Goal: Navigation & Orientation: Find specific page/section

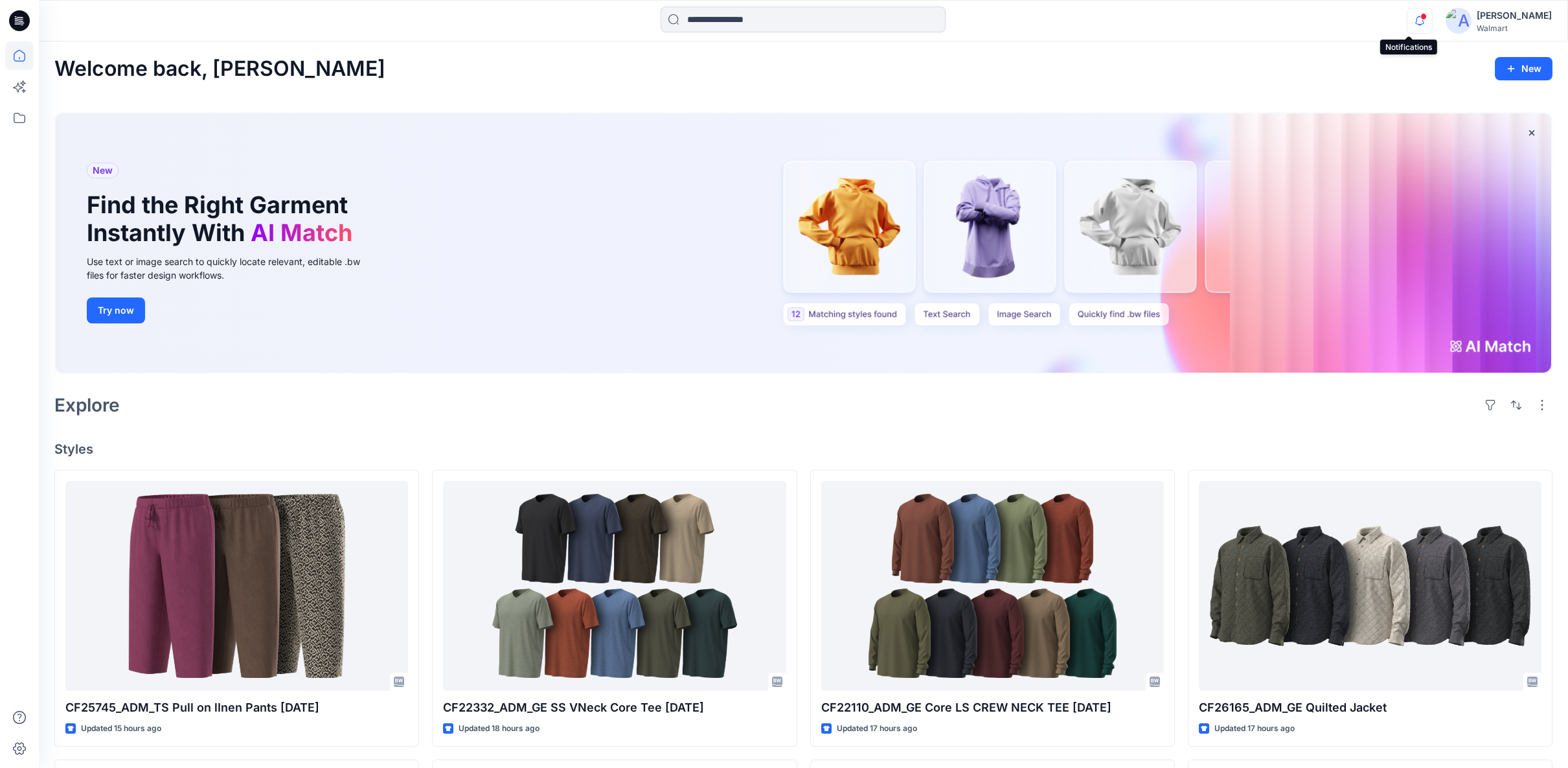
click at [1409, 19] on icon "button" at bounding box center [1419, 21] width 24 height 26
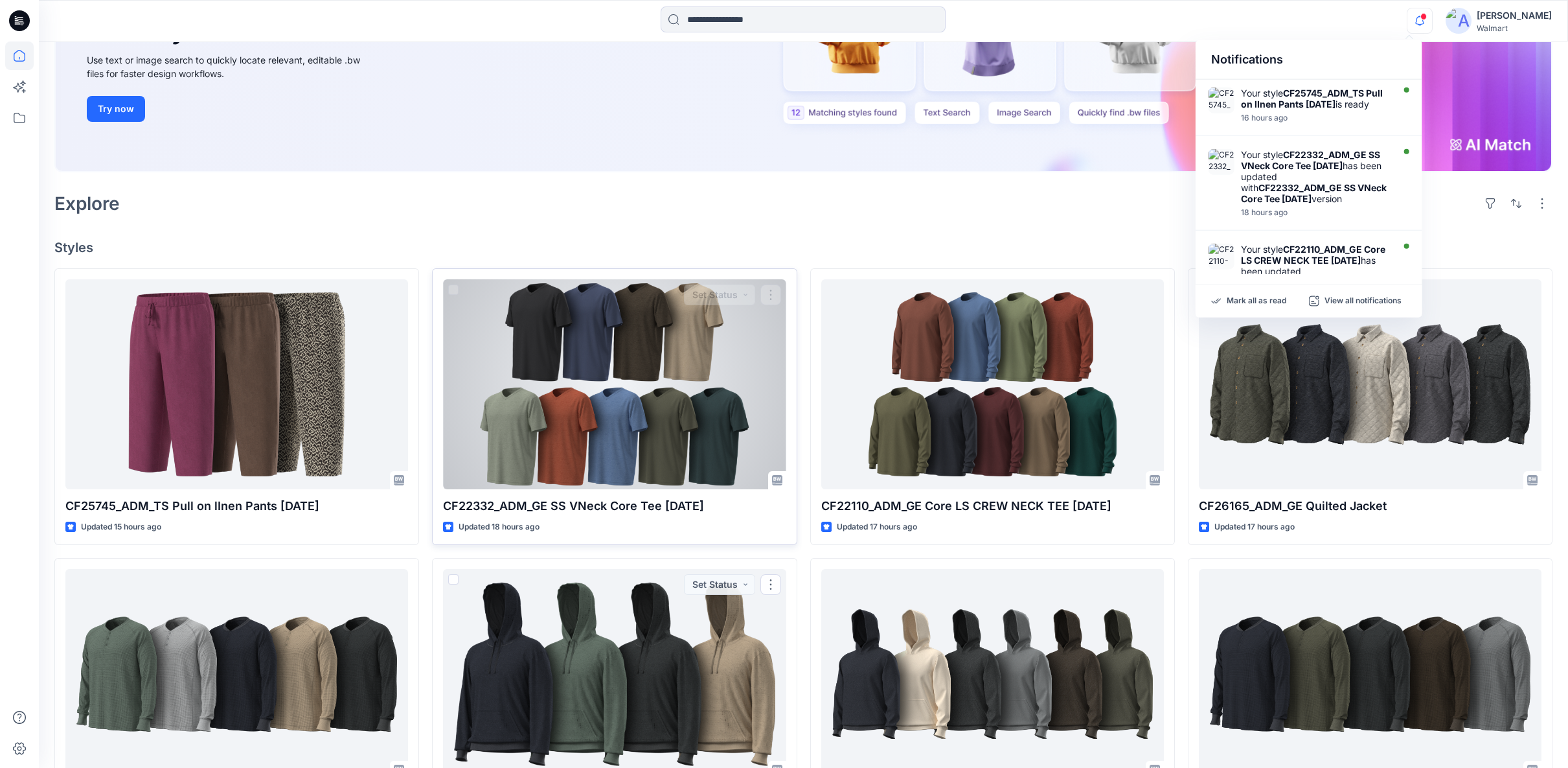
scroll to position [72, 0]
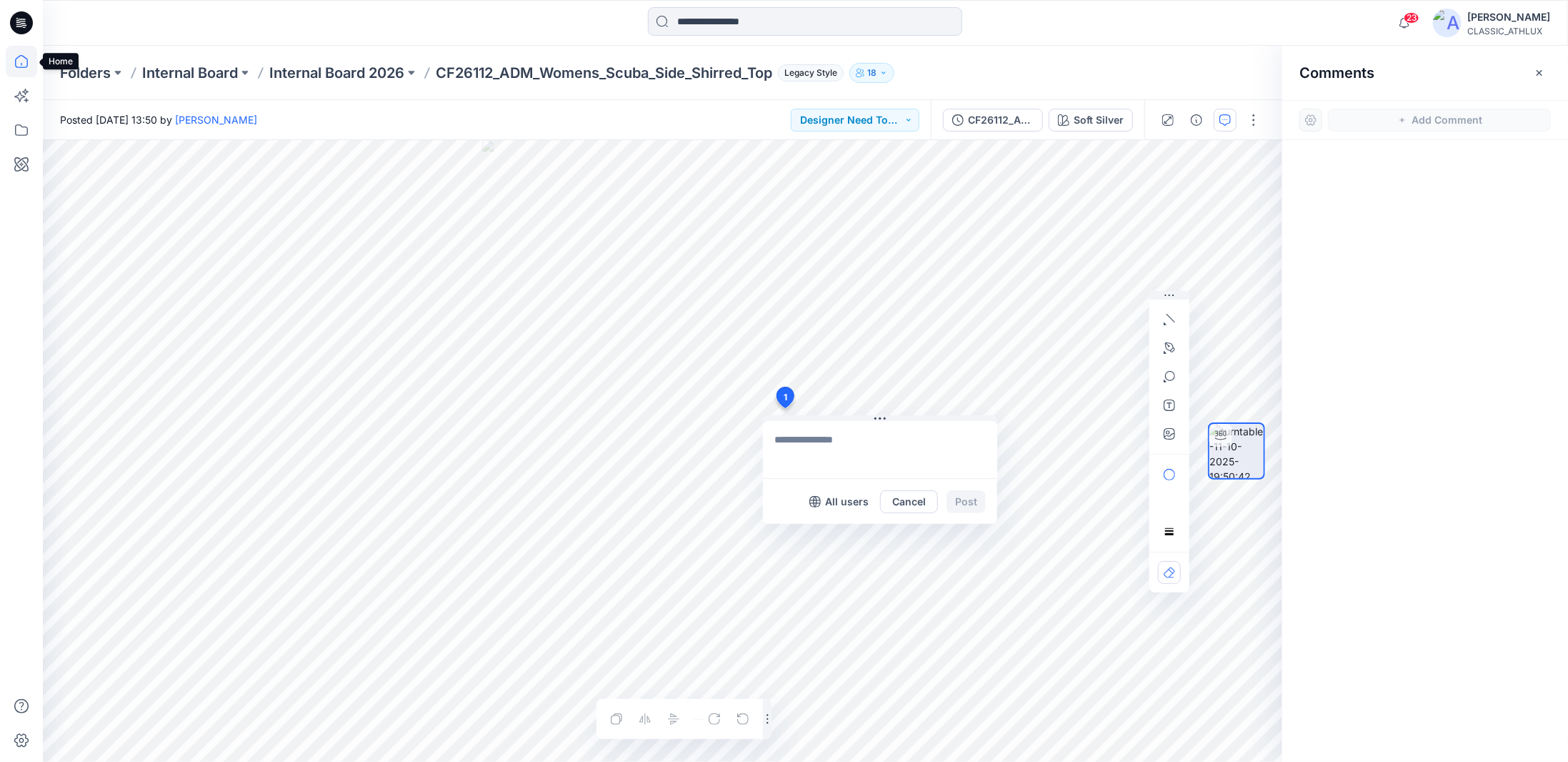
click at [25, 62] on icon at bounding box center [22, 62] width 31 height 31
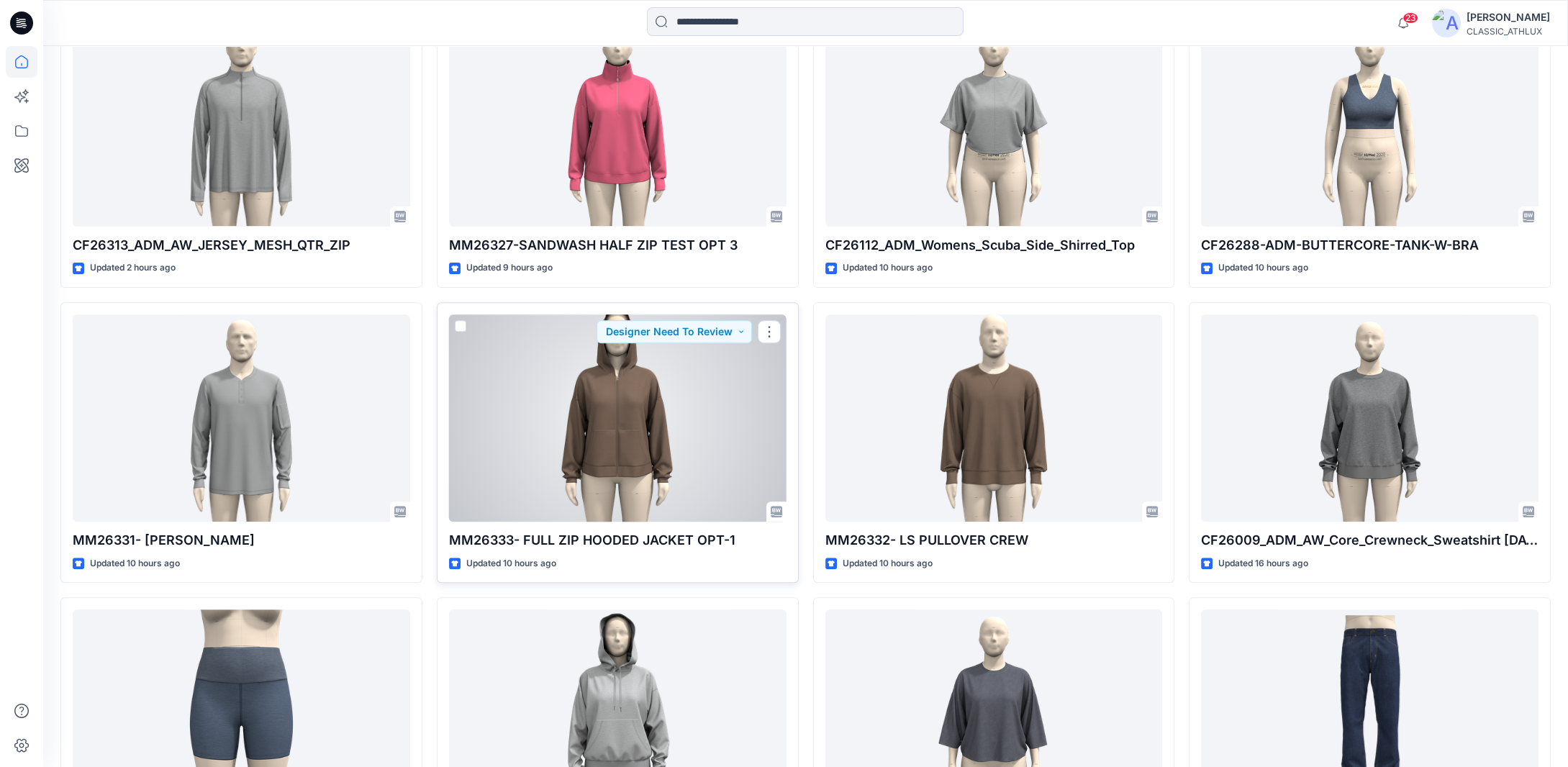
scroll to position [1094, 0]
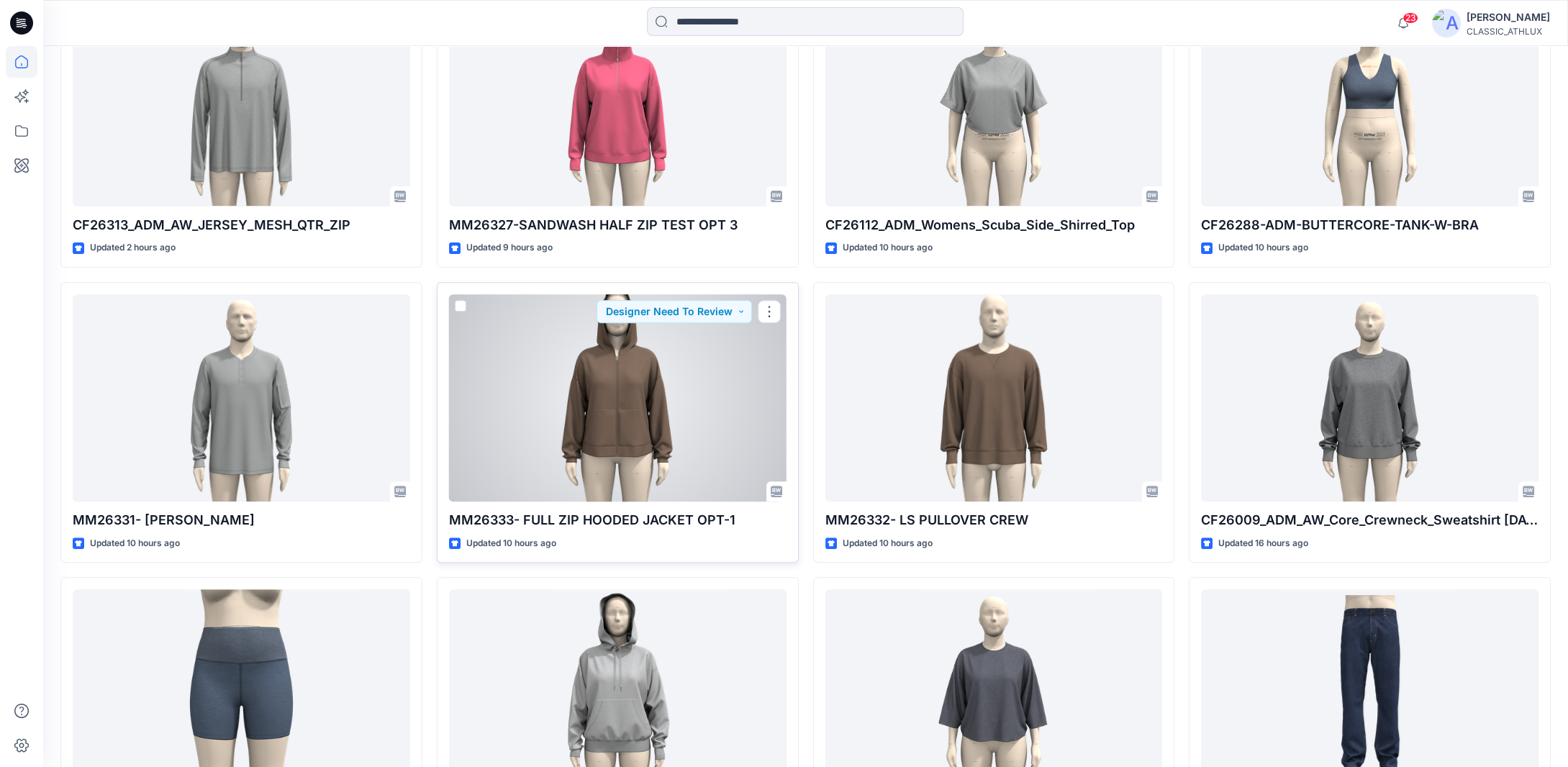
click at [628, 415] on div at bounding box center [618, 398] width 337 height 208
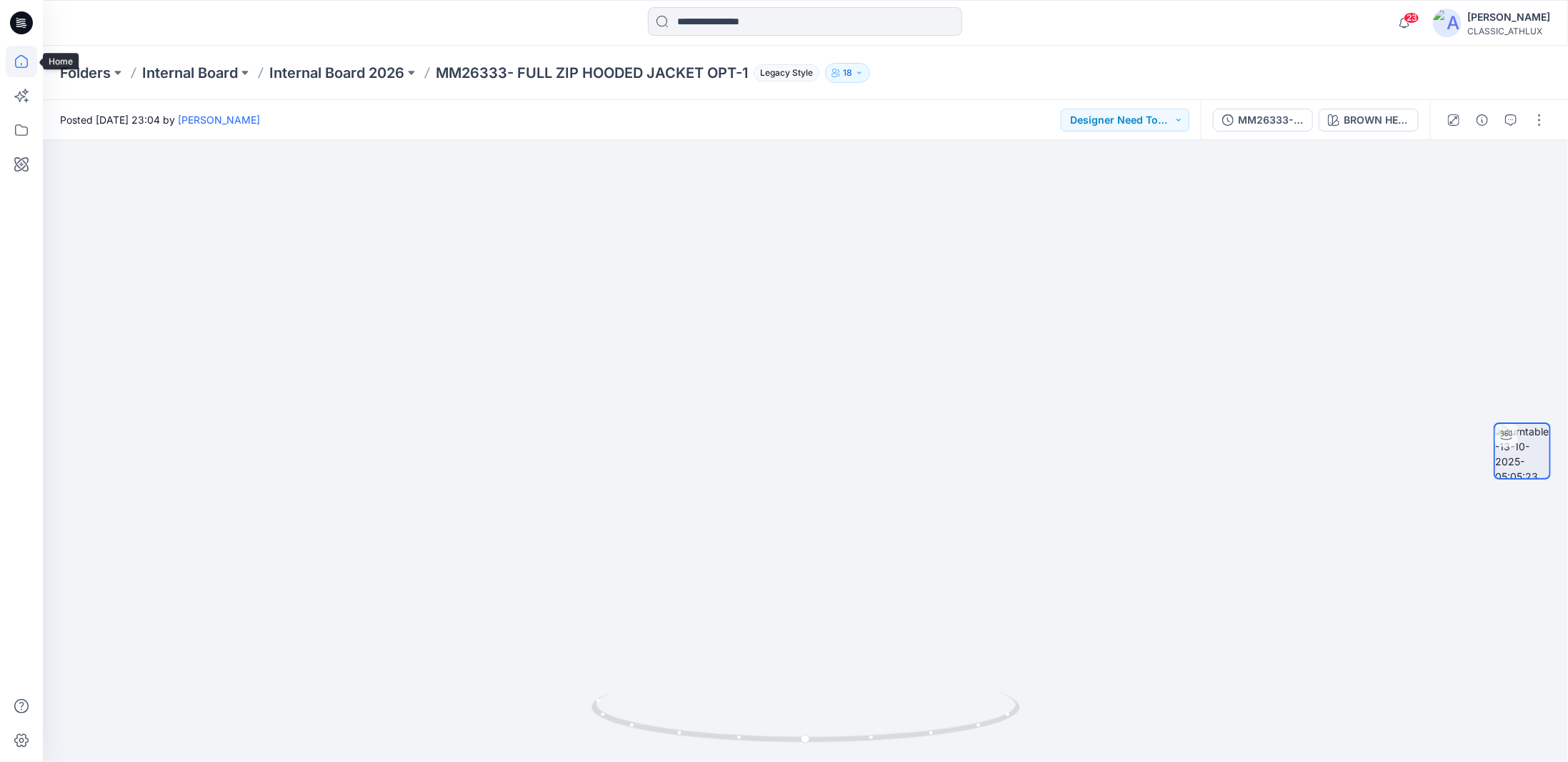
click at [26, 60] on icon at bounding box center [22, 62] width 31 height 31
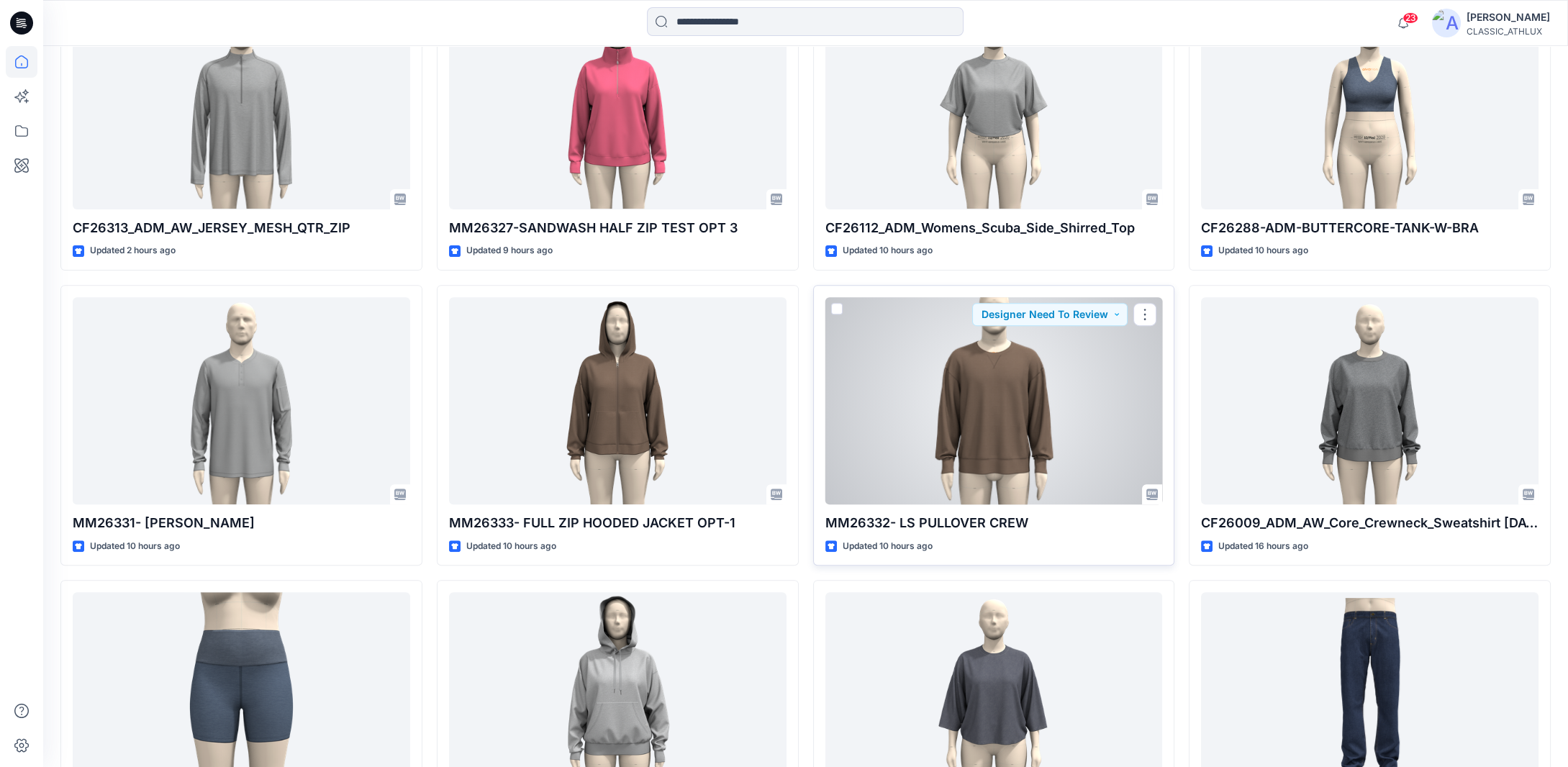
scroll to position [1150, 0]
